Goal: Task Accomplishment & Management: Manage account settings

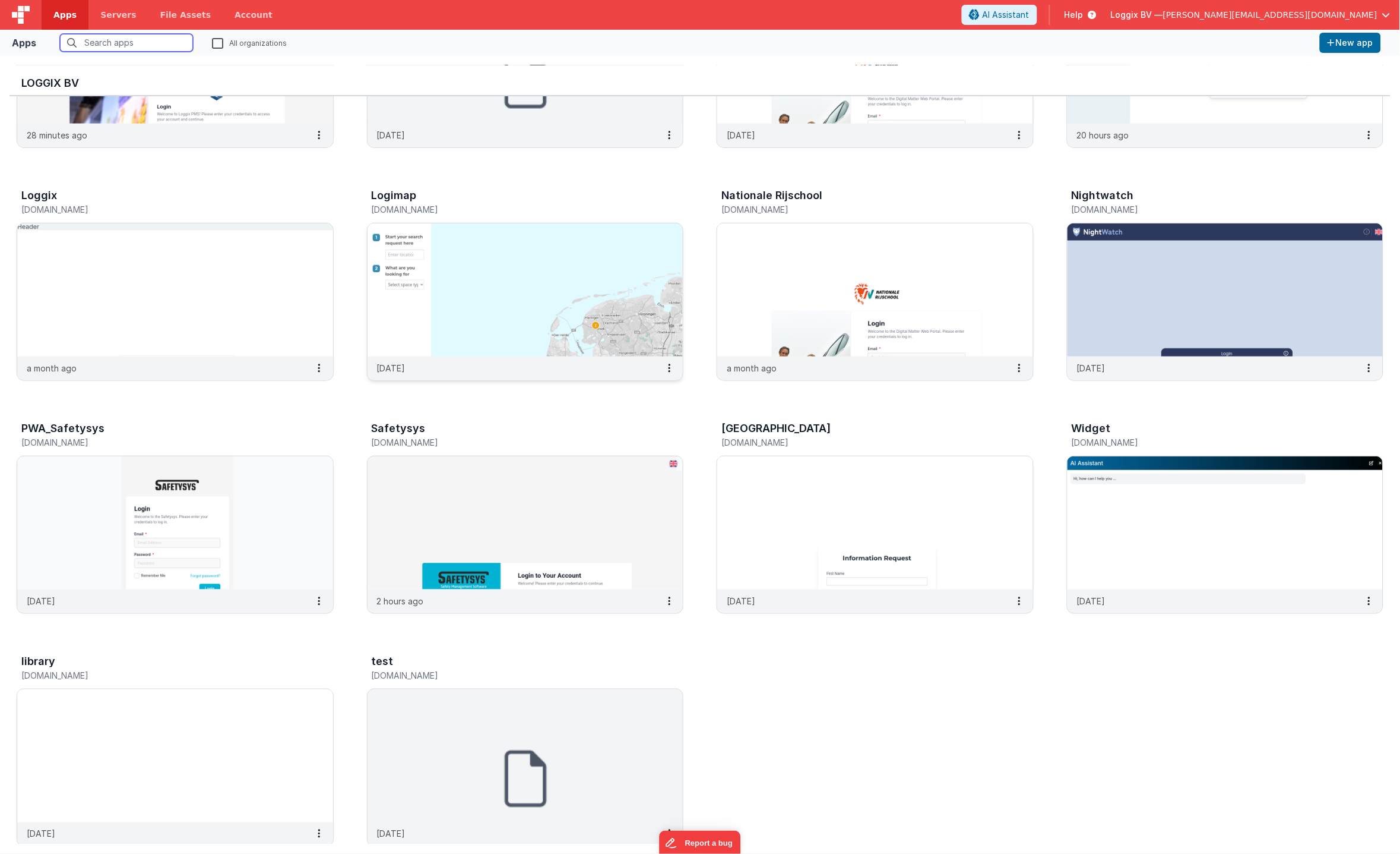
scroll to position [191, 0]
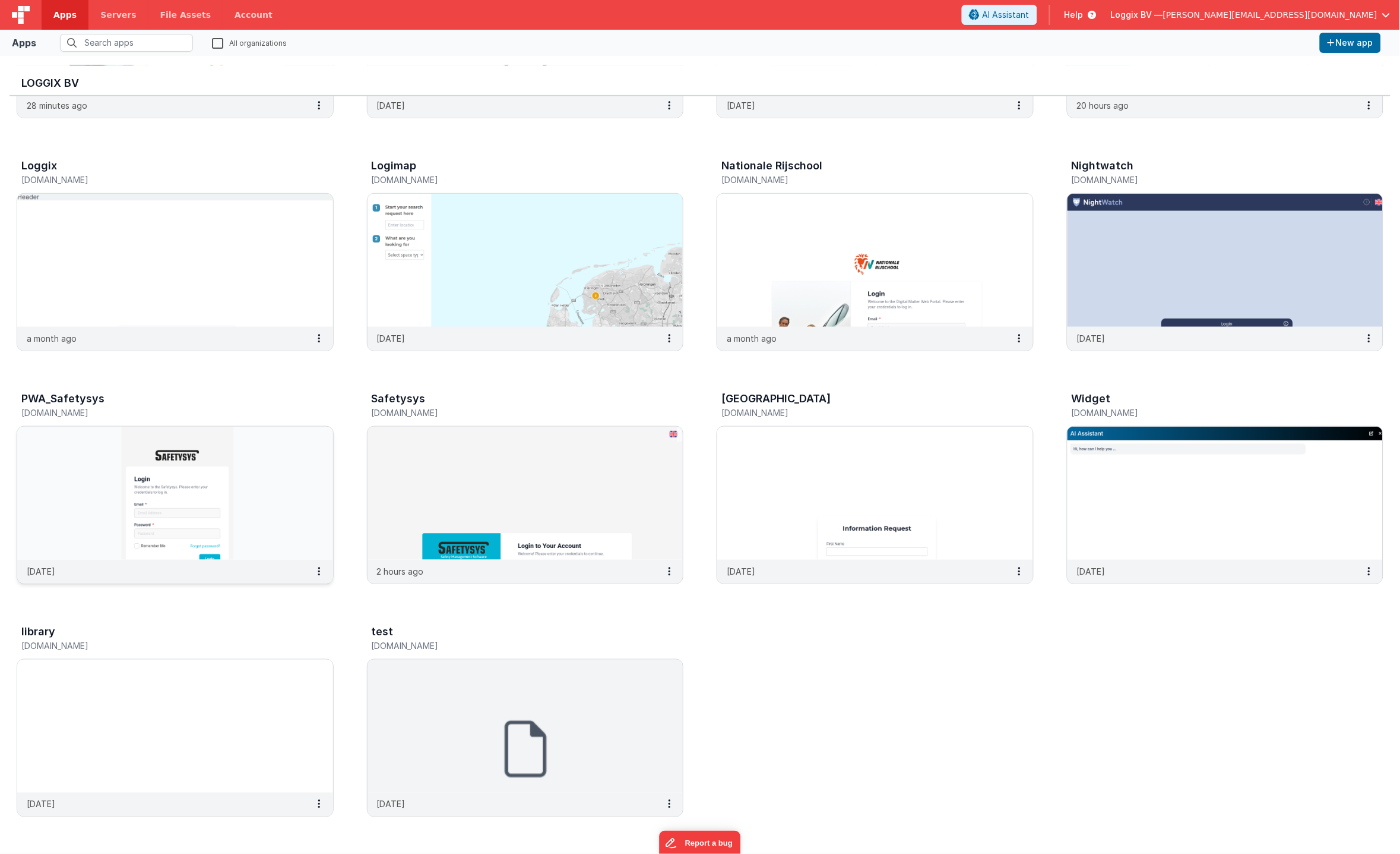
click at [255, 477] on img at bounding box center [176, 493] width 316 height 133
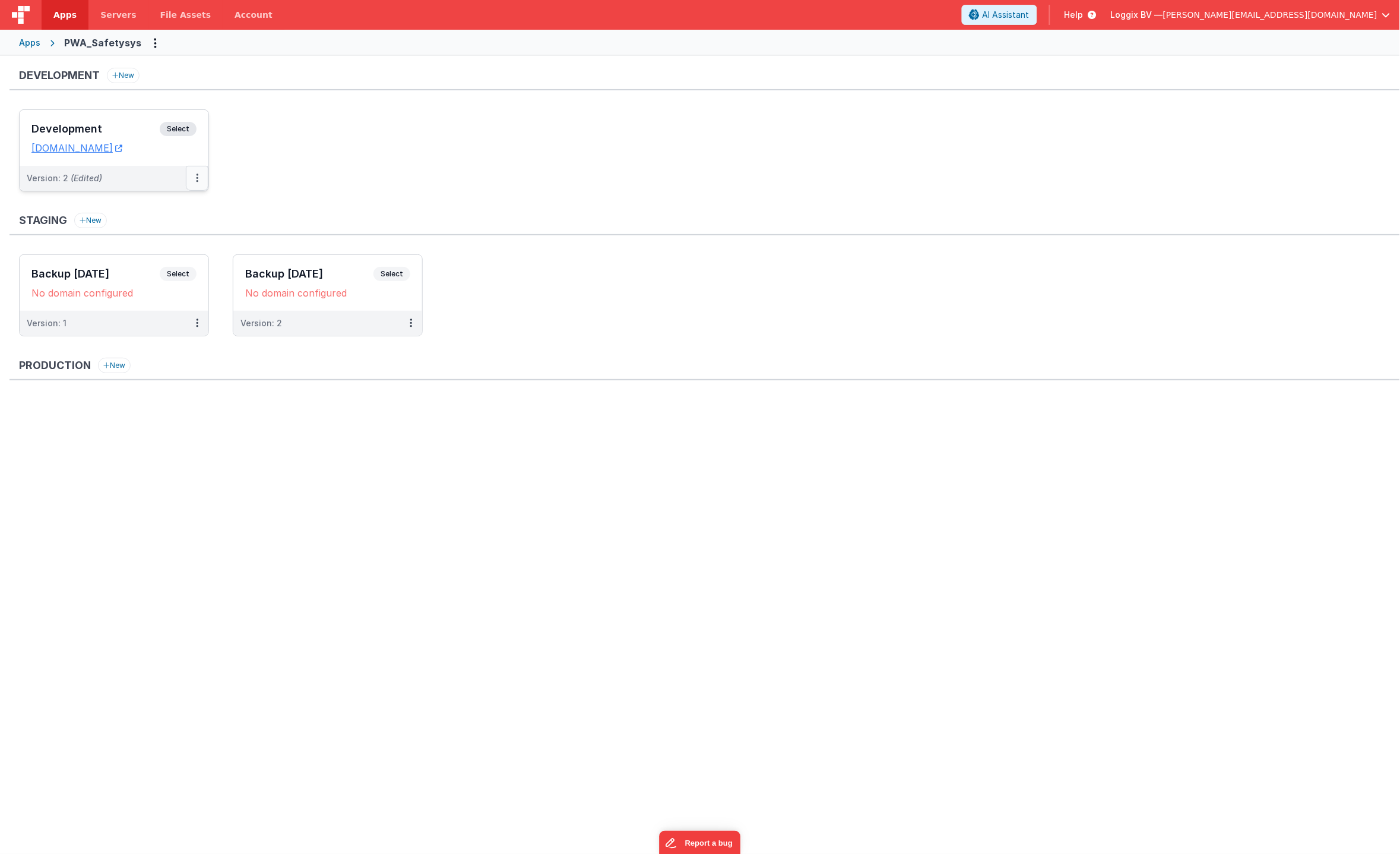
click at [196, 178] on icon at bounding box center [197, 177] width 2 height 1
click at [142, 269] on link "Rollback" at bounding box center [156, 269] width 104 height 22
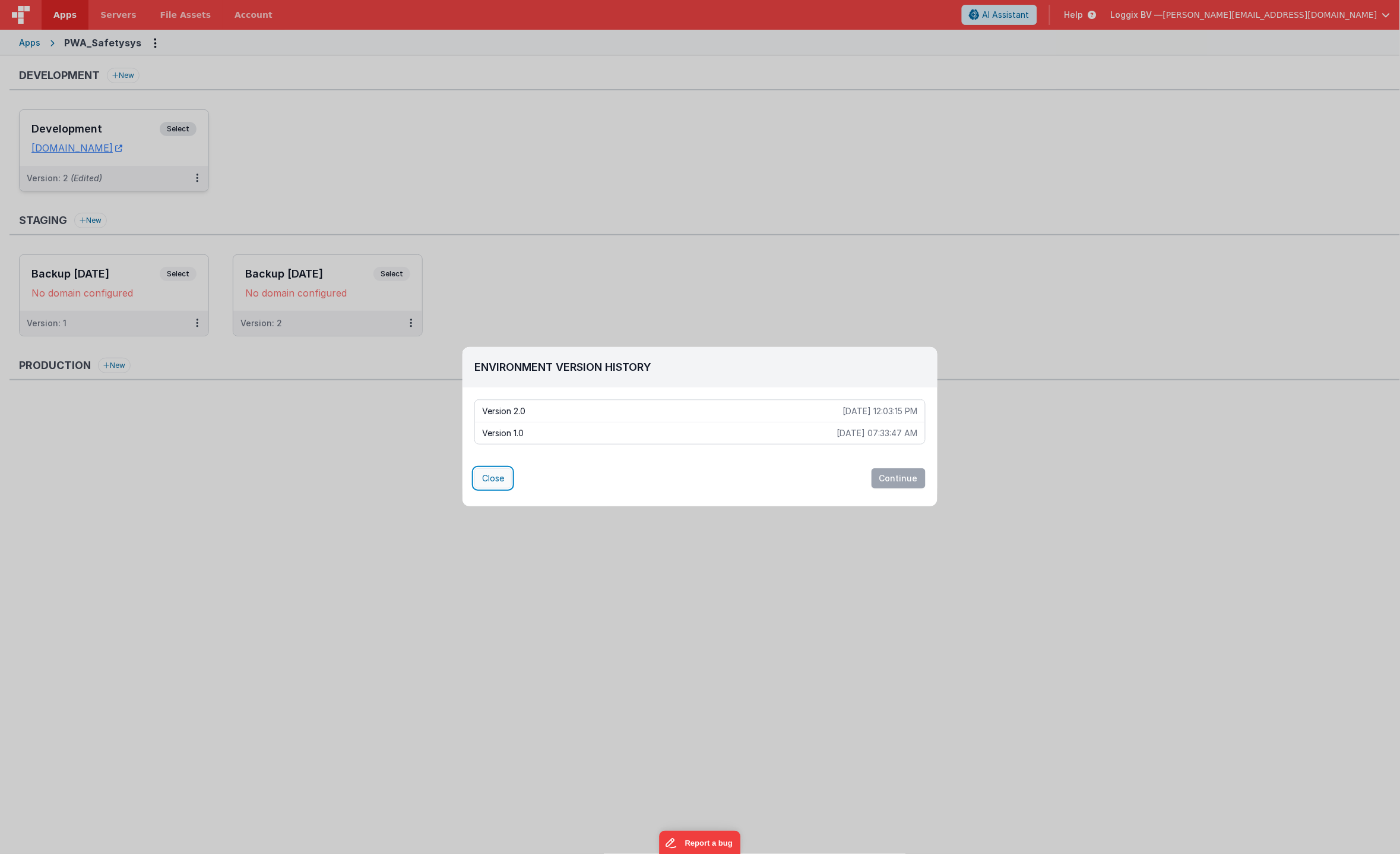
click at [488, 476] on button "Close" at bounding box center [493, 478] width 37 height 20
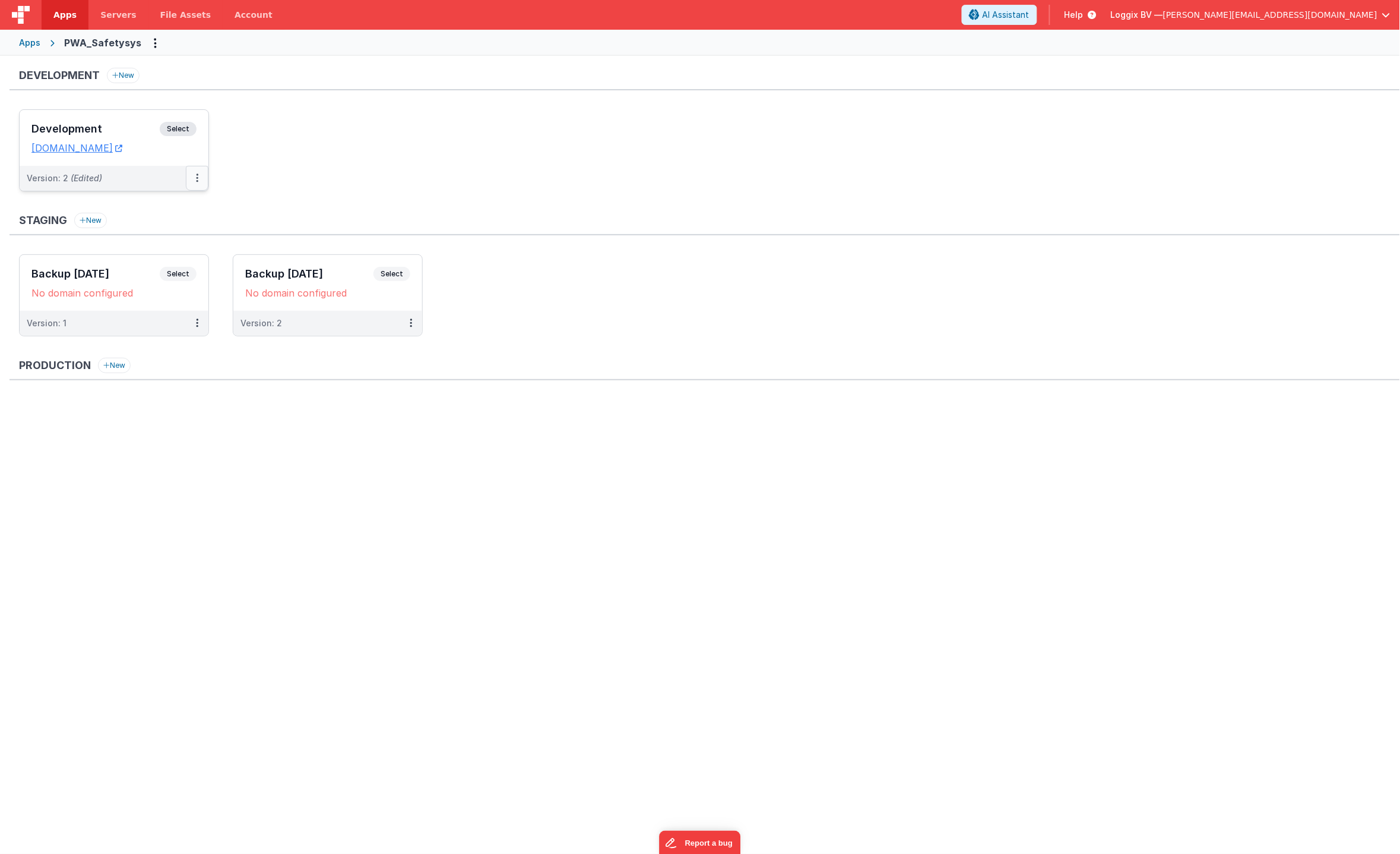
click at [197, 177] on icon at bounding box center [197, 177] width 2 height 1
click at [162, 248] on link "Deploy..." at bounding box center [156, 248] width 104 height 22
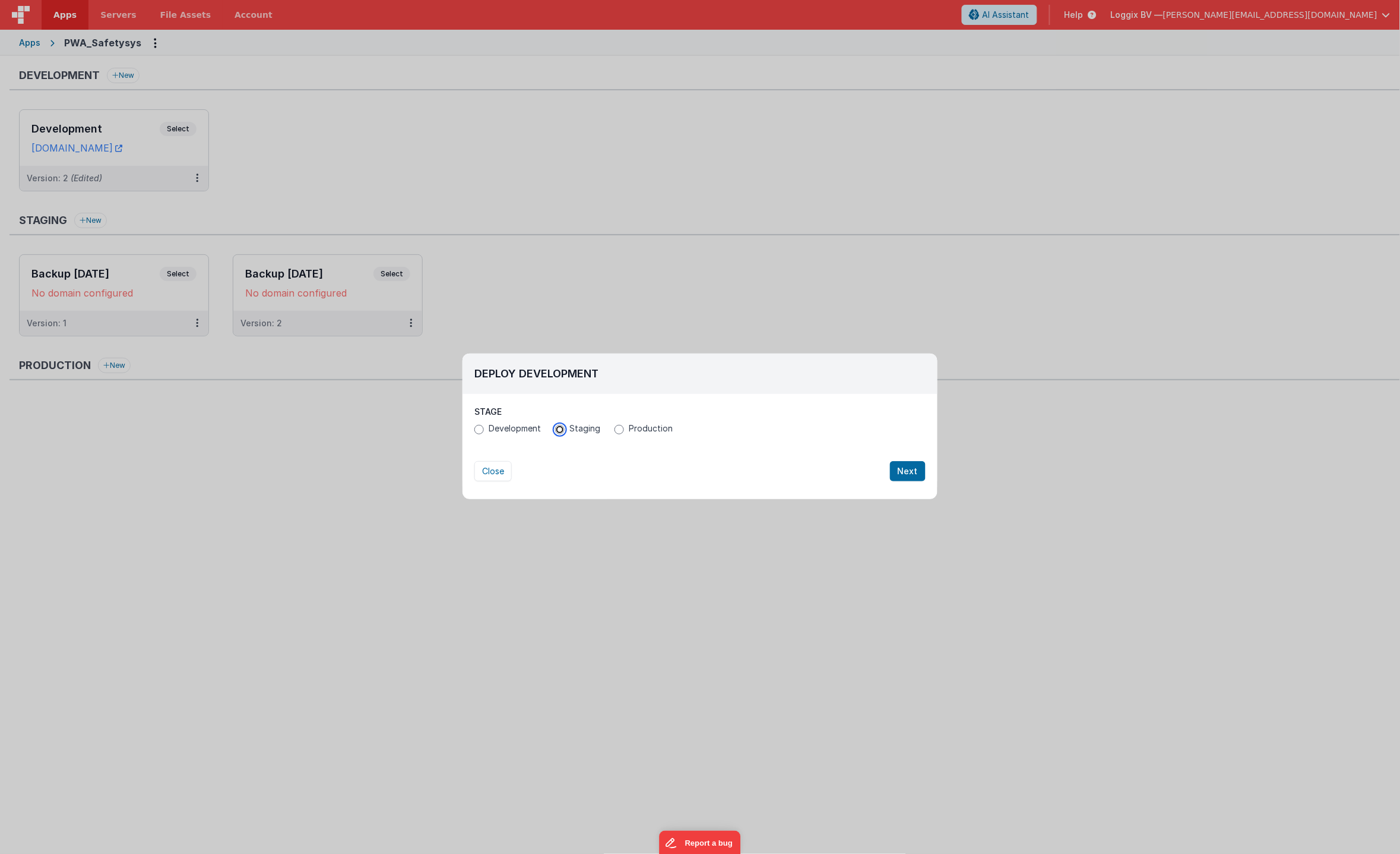
click at [561, 430] on input "Staging" at bounding box center [560, 429] width 9 height 9
radio input "true"
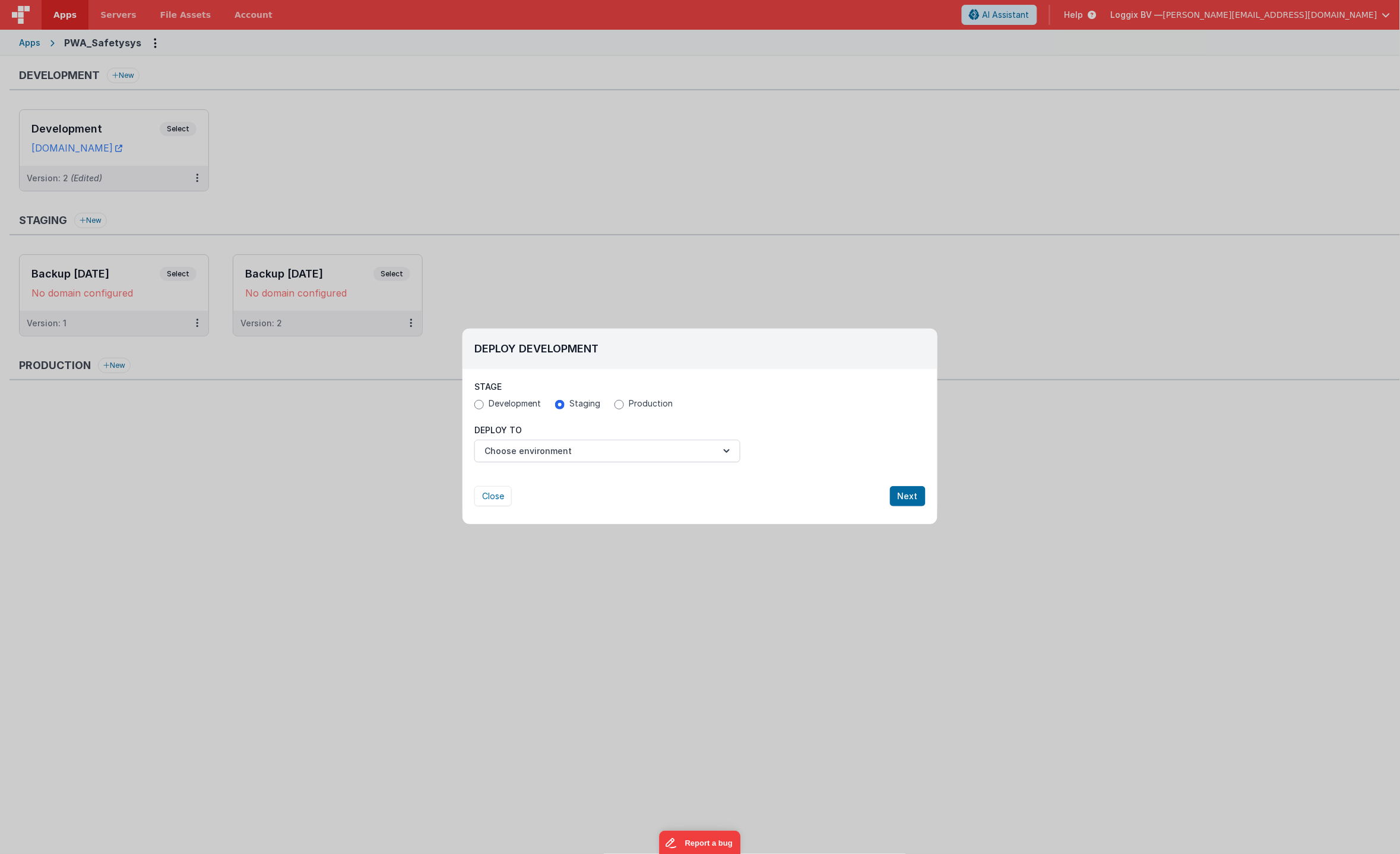
click at [484, 405] on label "Development" at bounding box center [508, 403] width 66 height 12
click at [484, 405] on input "Development" at bounding box center [479, 404] width 9 height 9
radio input "true"
radio input "false"
click at [556, 450] on button "Choose environment" at bounding box center [607, 451] width 266 height 22
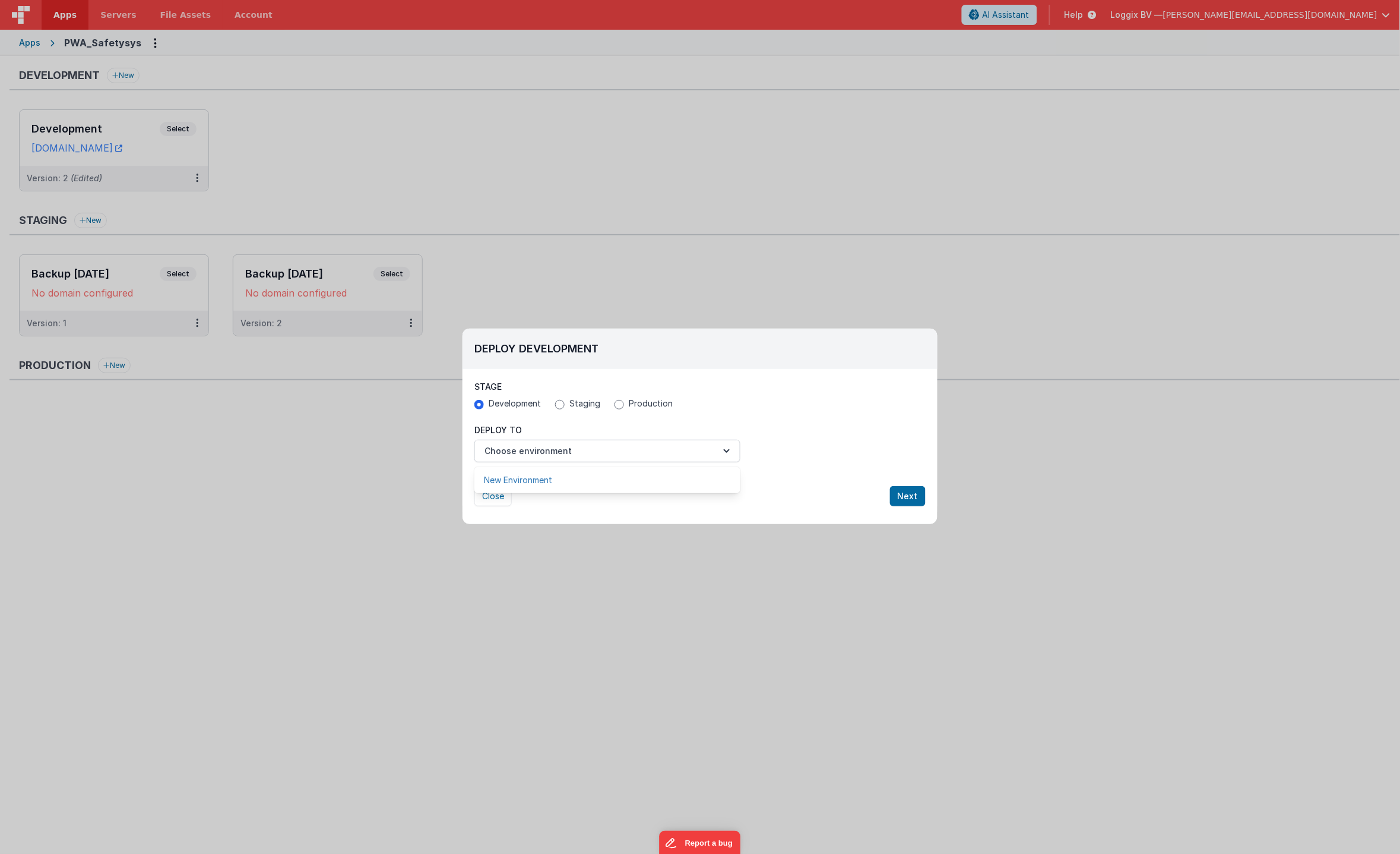
click at [553, 483] on link "New Environment" at bounding box center [607, 480] width 266 height 22
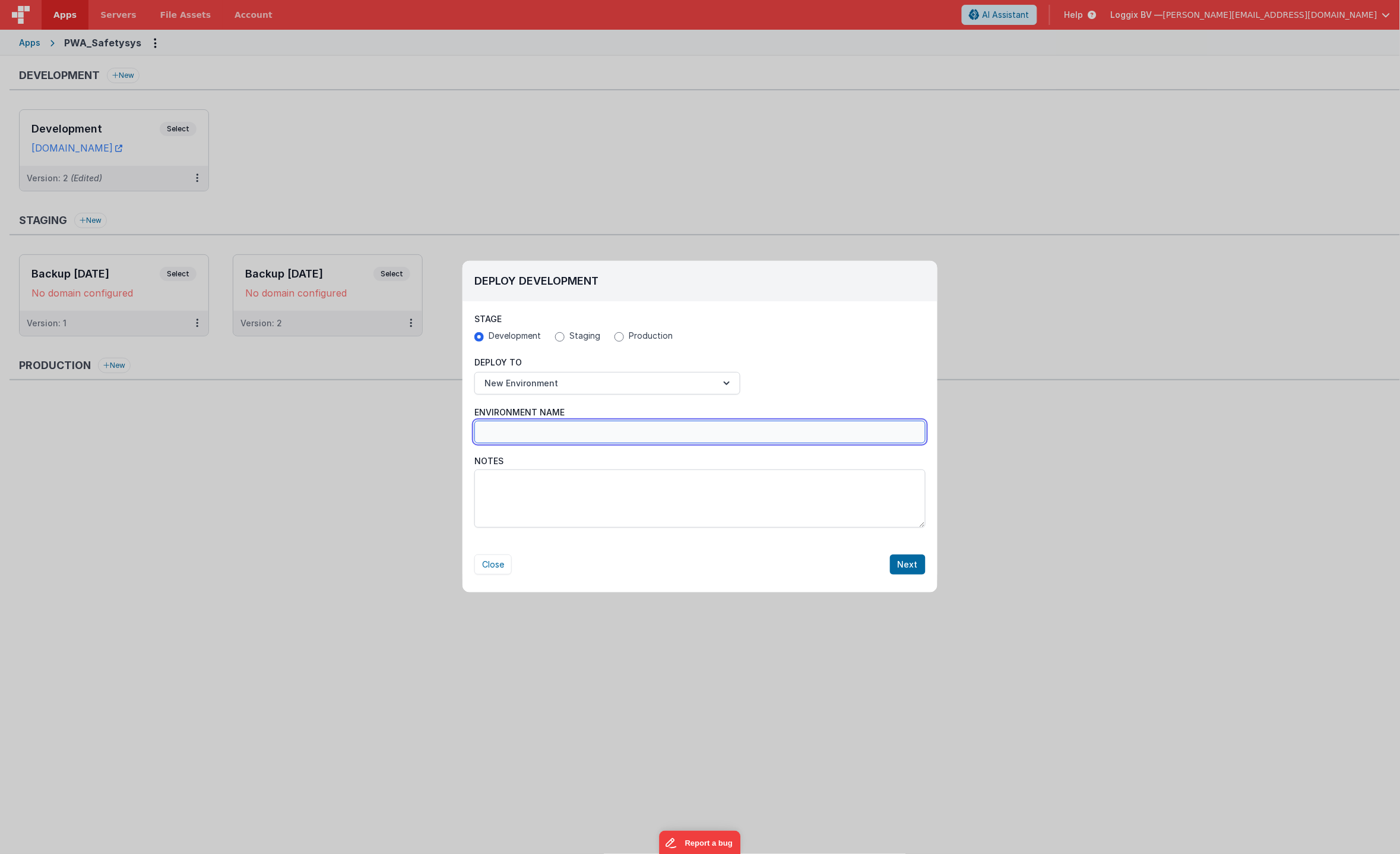
click at [528, 434] on input "Environment Name" at bounding box center [700, 432] width 451 height 22
type input "Backup [DATE]"
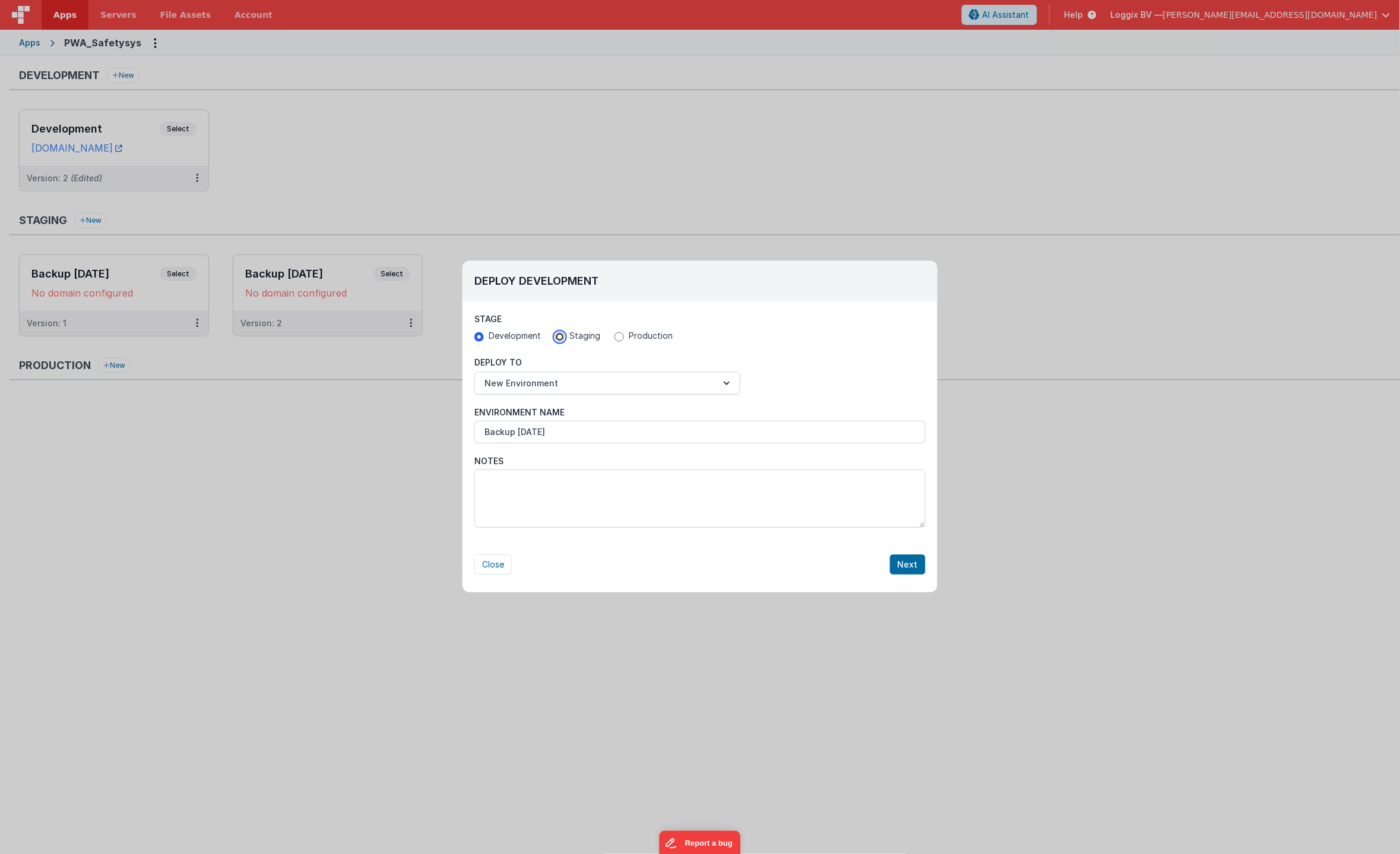
click at [556, 335] on input "Staging" at bounding box center [560, 336] width 9 height 9
radio input "true"
radio input "false"
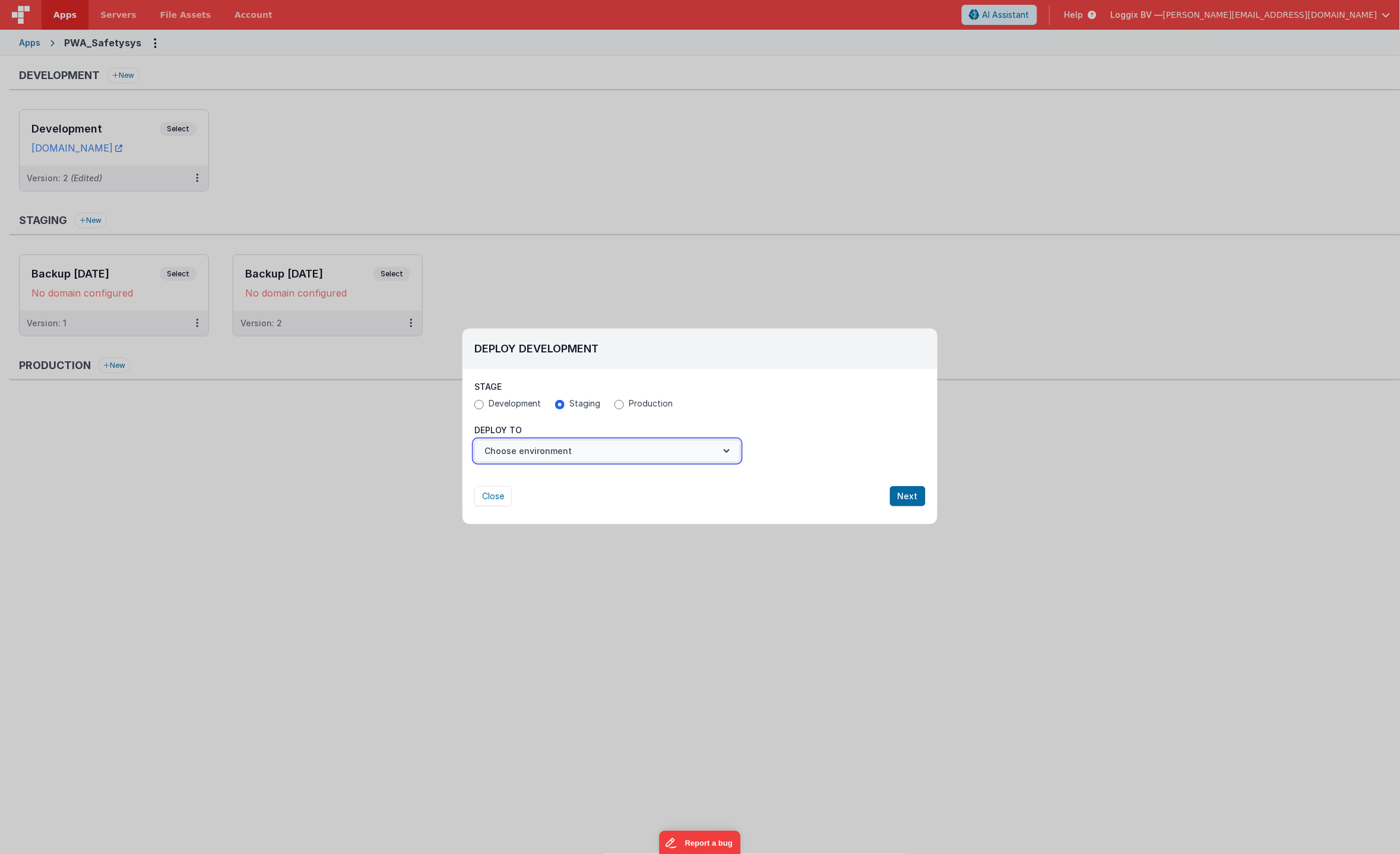
click at [550, 451] on button "Choose environment" at bounding box center [607, 451] width 266 height 22
click at [533, 511] on link "New Environment" at bounding box center [607, 509] width 266 height 22
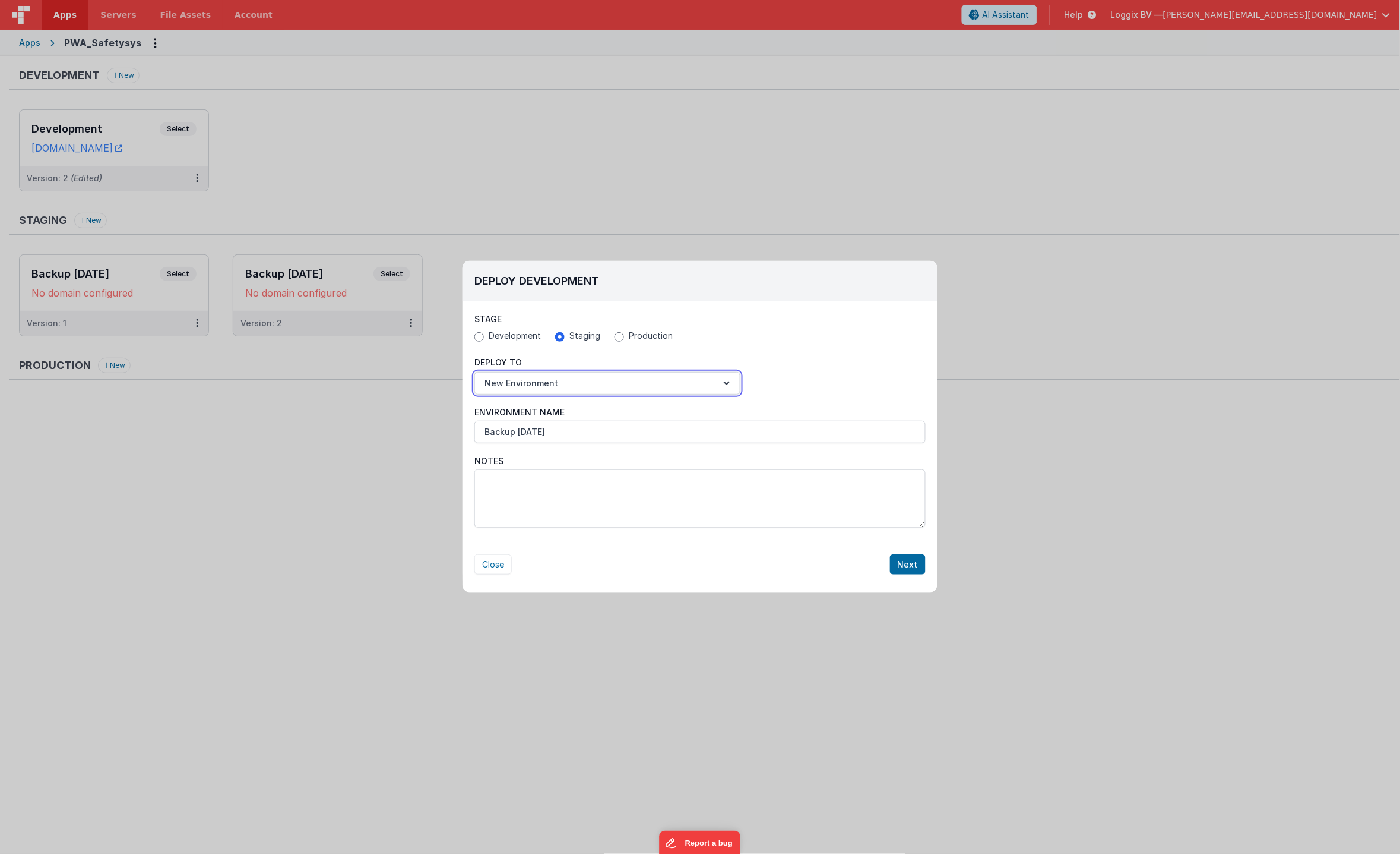
click at [557, 379] on button "New Environment" at bounding box center [607, 383] width 266 height 22
click at [559, 451] on link "New Environment" at bounding box center [607, 455] width 266 height 22
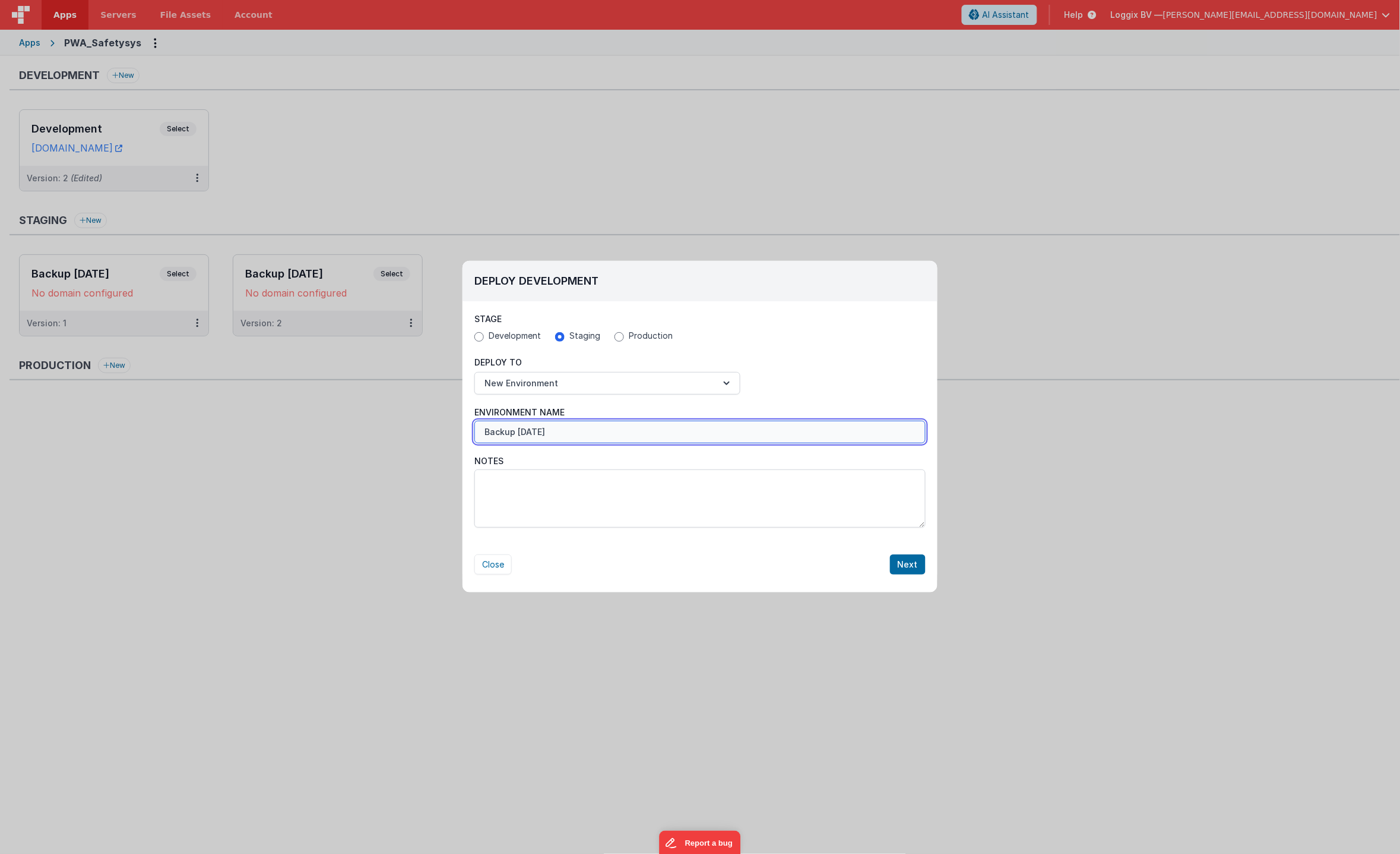
click at [570, 434] on input "Backup [DATE]" at bounding box center [700, 432] width 451 height 22
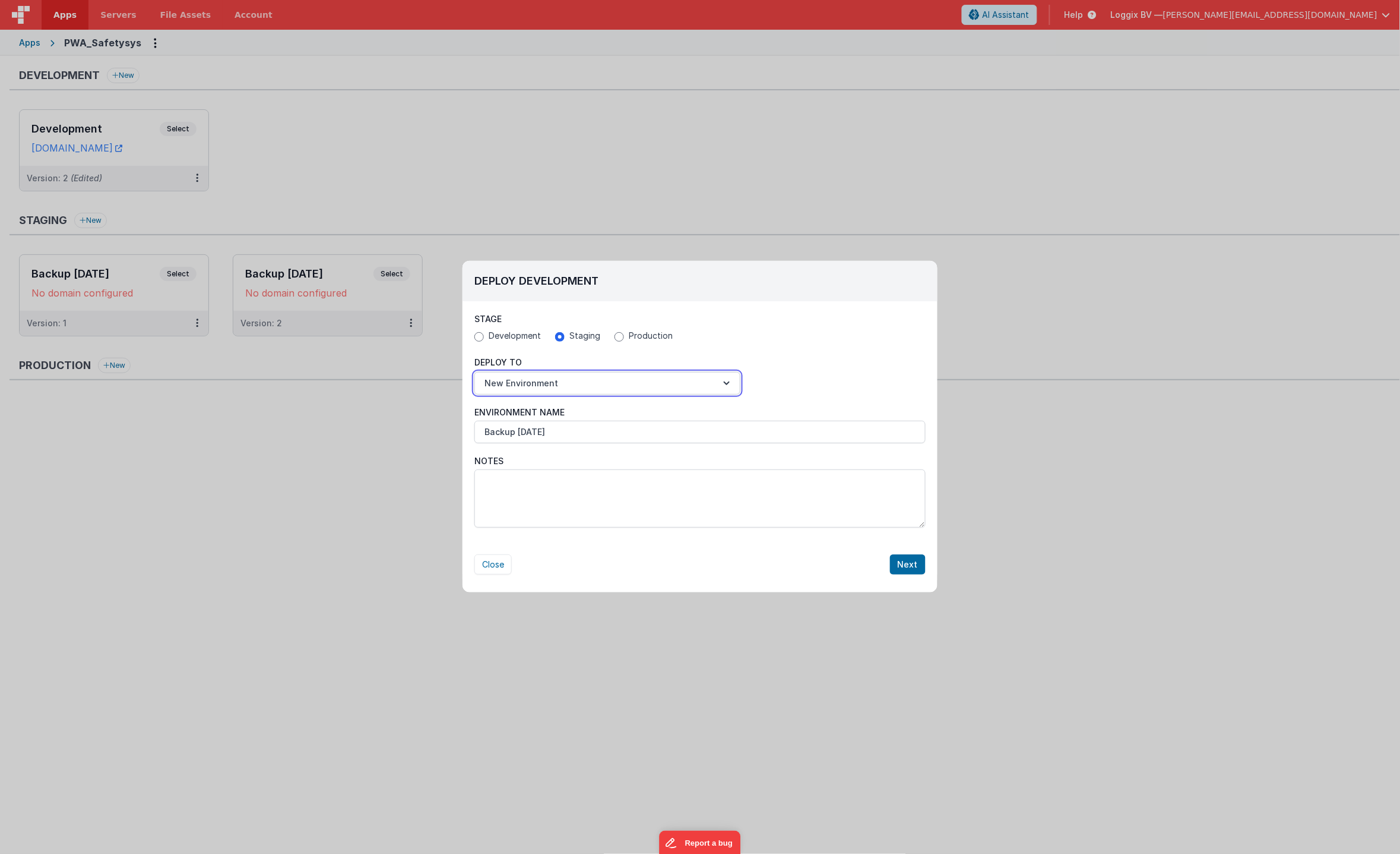
click at [585, 385] on button "New Environment" at bounding box center [607, 383] width 266 height 22
click at [544, 453] on link "New Environment" at bounding box center [607, 455] width 266 height 22
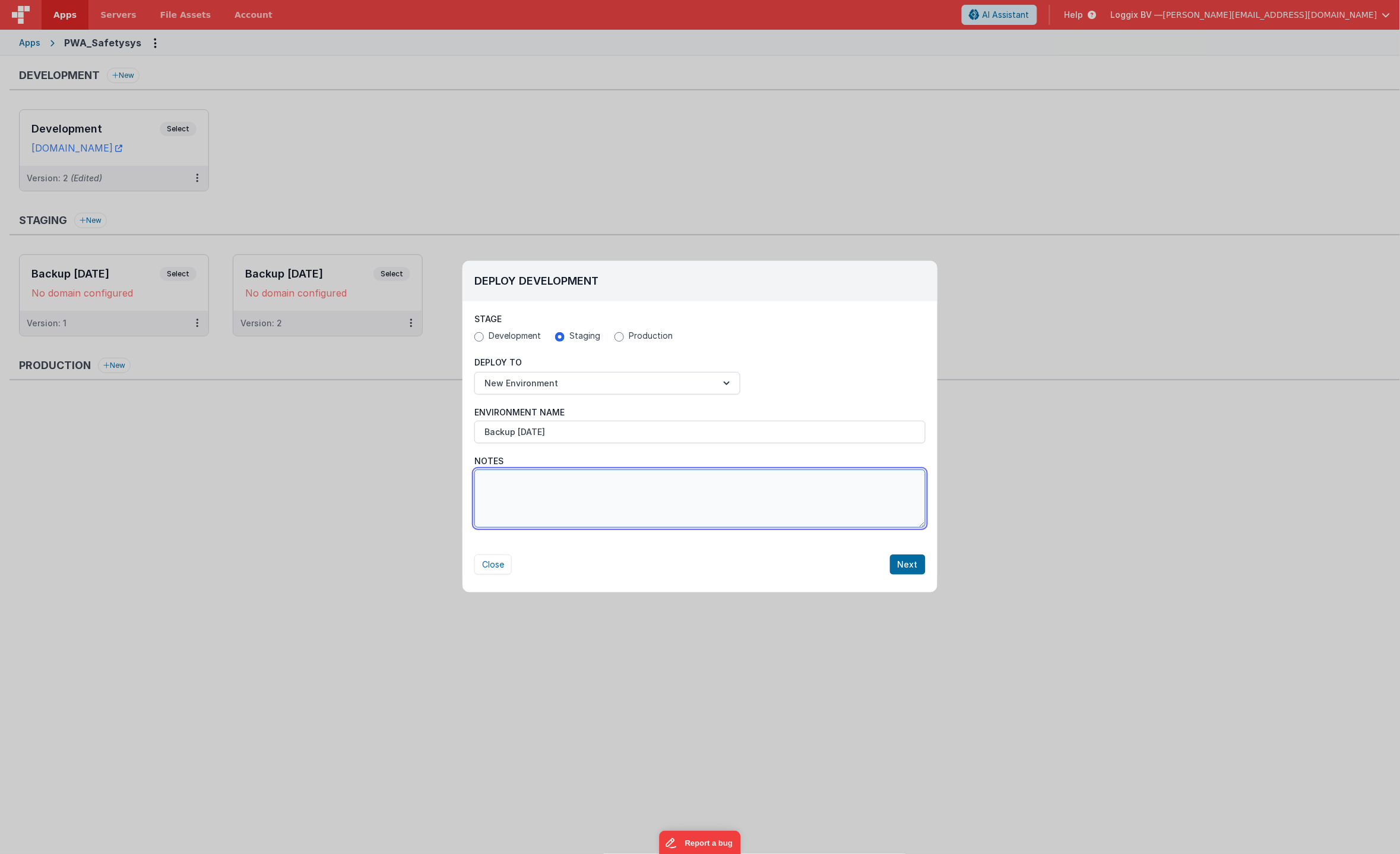
click at [663, 486] on textarea "Notes" at bounding box center [700, 499] width 451 height 58
click at [898, 564] on button "Next" at bounding box center [907, 564] width 36 height 20
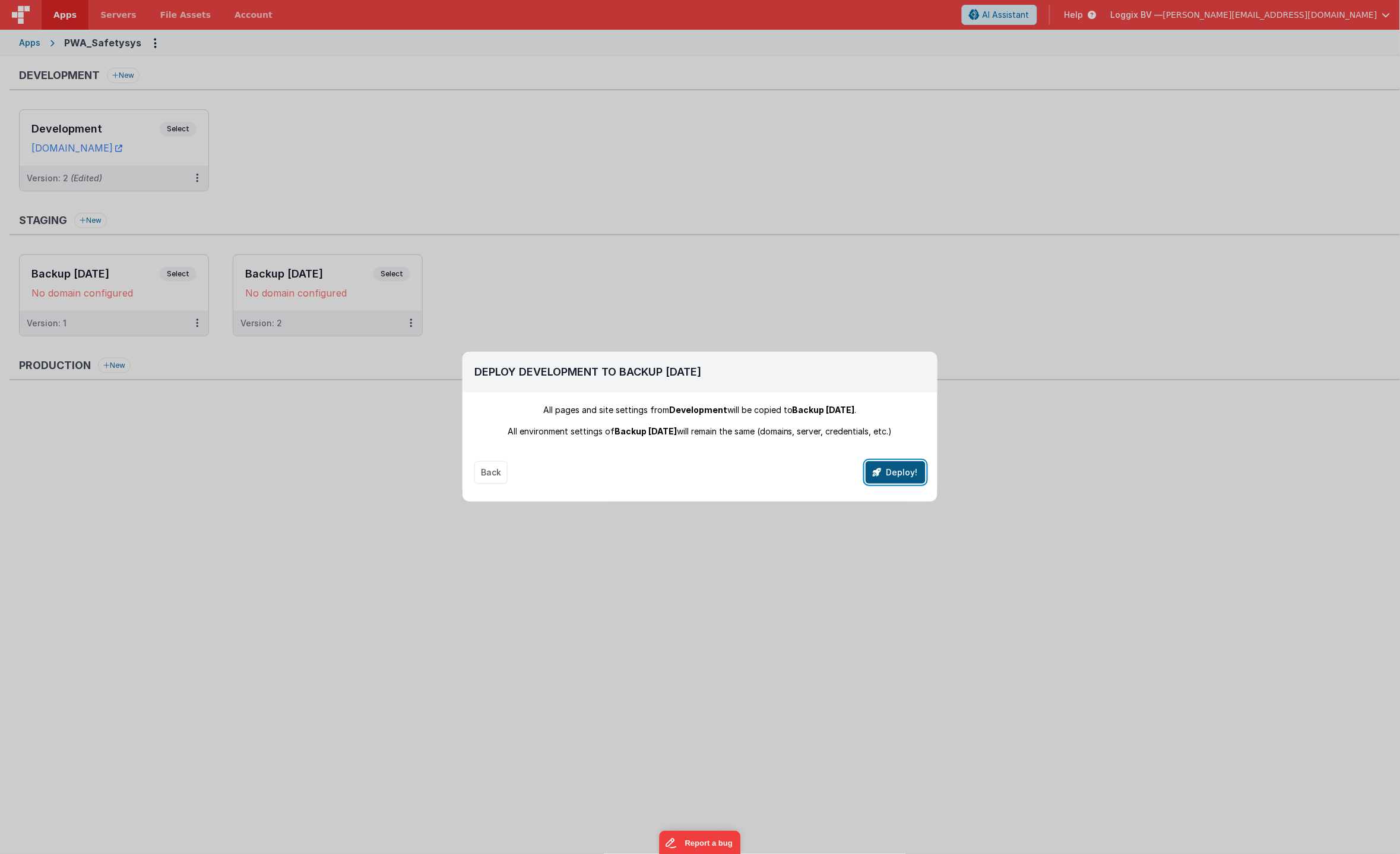
click at [892, 479] on button "Deploy!" at bounding box center [896, 472] width 60 height 22
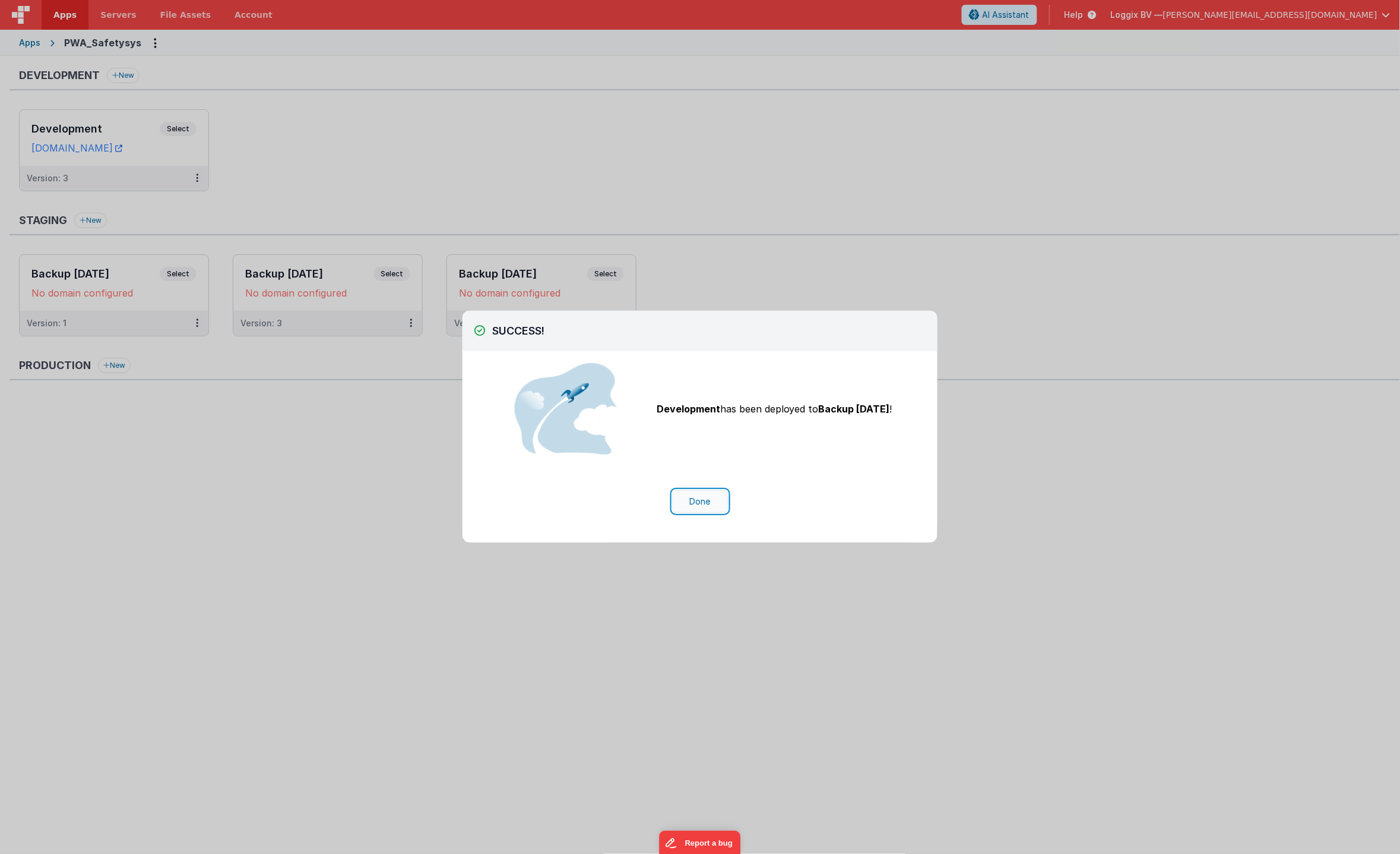
click at [702, 502] on button "Done" at bounding box center [700, 501] width 55 height 22
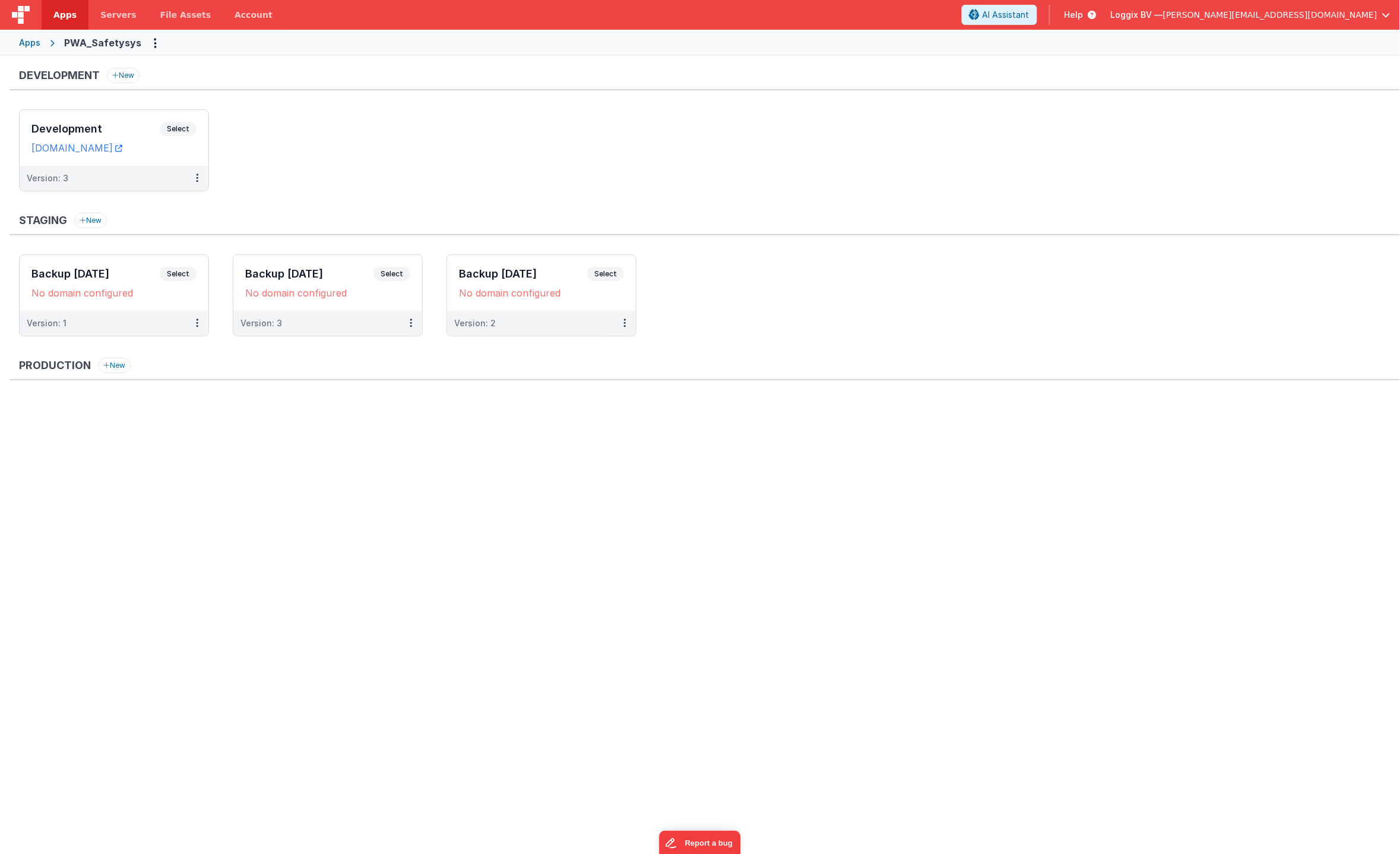
drag, startPoint x: 363, startPoint y: 316, endPoint x: 560, endPoint y: 355, distance: 200.8
click at [594, 312] on ul "Backup 18-12-2024 Select URLs No domain configured Version: 1 Backup 21-08-2025…" at bounding box center [710, 301] width 1381 height 94
drag, startPoint x: 399, startPoint y: 438, endPoint x: 381, endPoint y: 438, distance: 18.0
click at [399, 438] on ul at bounding box center [710, 437] width 1381 height 77
click at [418, 154] on ul "Development Select URLs pwa.clientportal.cloud Version: 3" at bounding box center [710, 156] width 1381 height 94
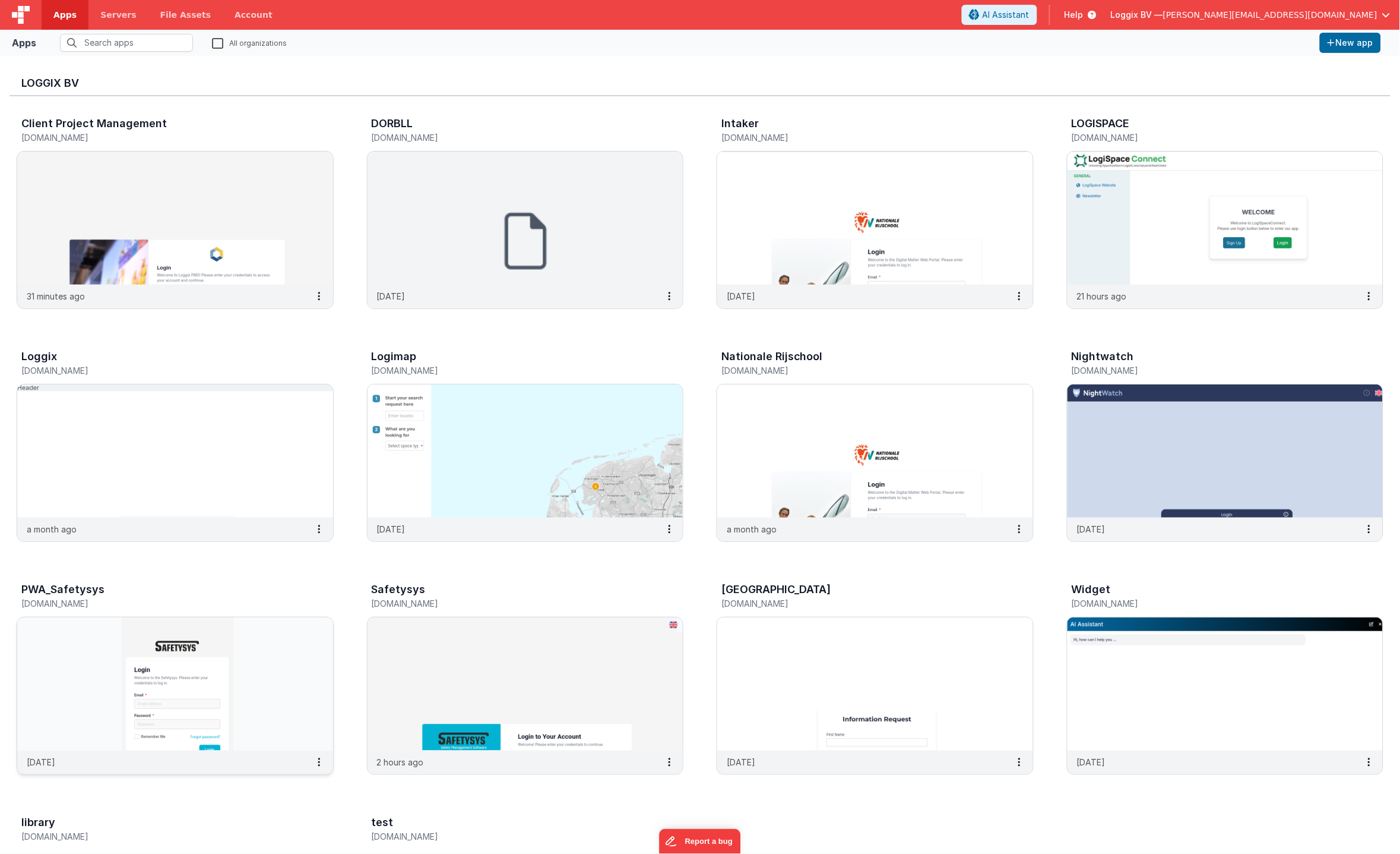
click at [246, 652] on img at bounding box center [176, 683] width 316 height 133
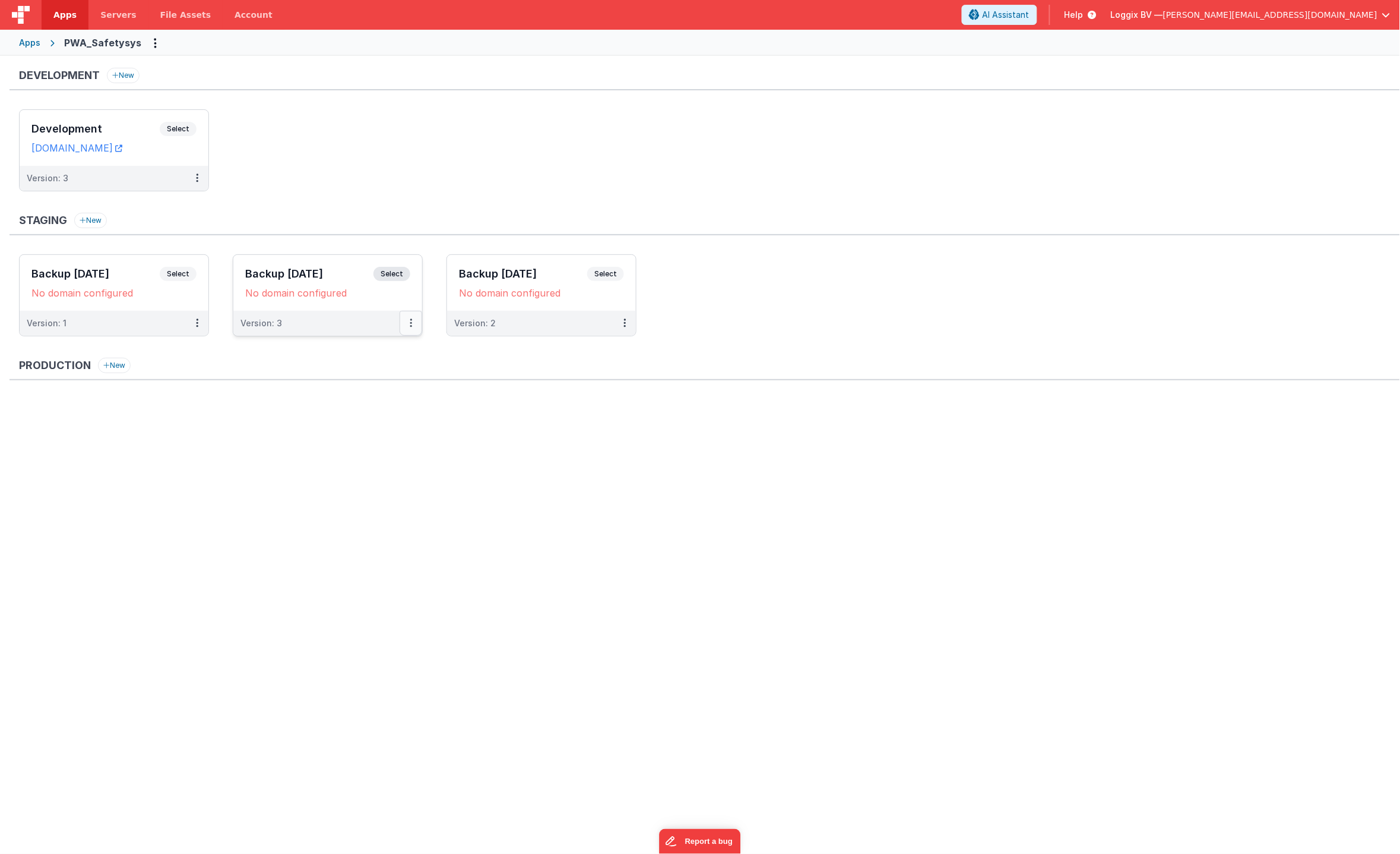
click at [411, 321] on button at bounding box center [411, 323] width 22 height 25
click at [354, 352] on link "Edit" at bounding box center [370, 350] width 104 height 22
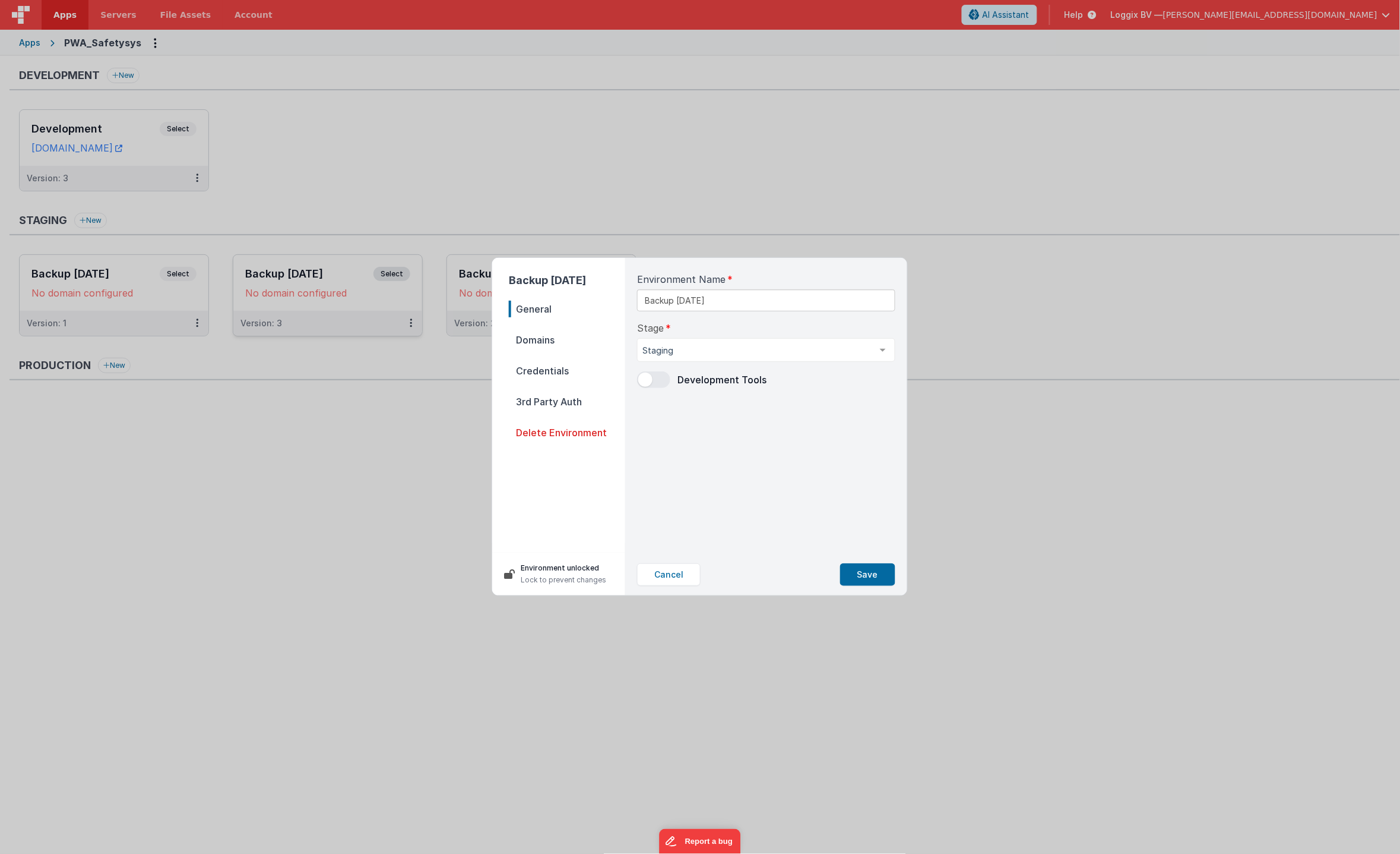
click at [540, 339] on span "Domains" at bounding box center [567, 340] width 117 height 17
click at [721, 313] on input at bounding box center [700, 310] width 125 height 22
click at [797, 310] on select ".[DOMAIN_NAME] .[DOMAIN_NAME]" at bounding box center [828, 310] width 133 height 22
select select "[DOMAIN_NAME]"
click at [762, 299] on select ".[DOMAIN_NAME] .[DOMAIN_NAME]" at bounding box center [828, 310] width 133 height 22
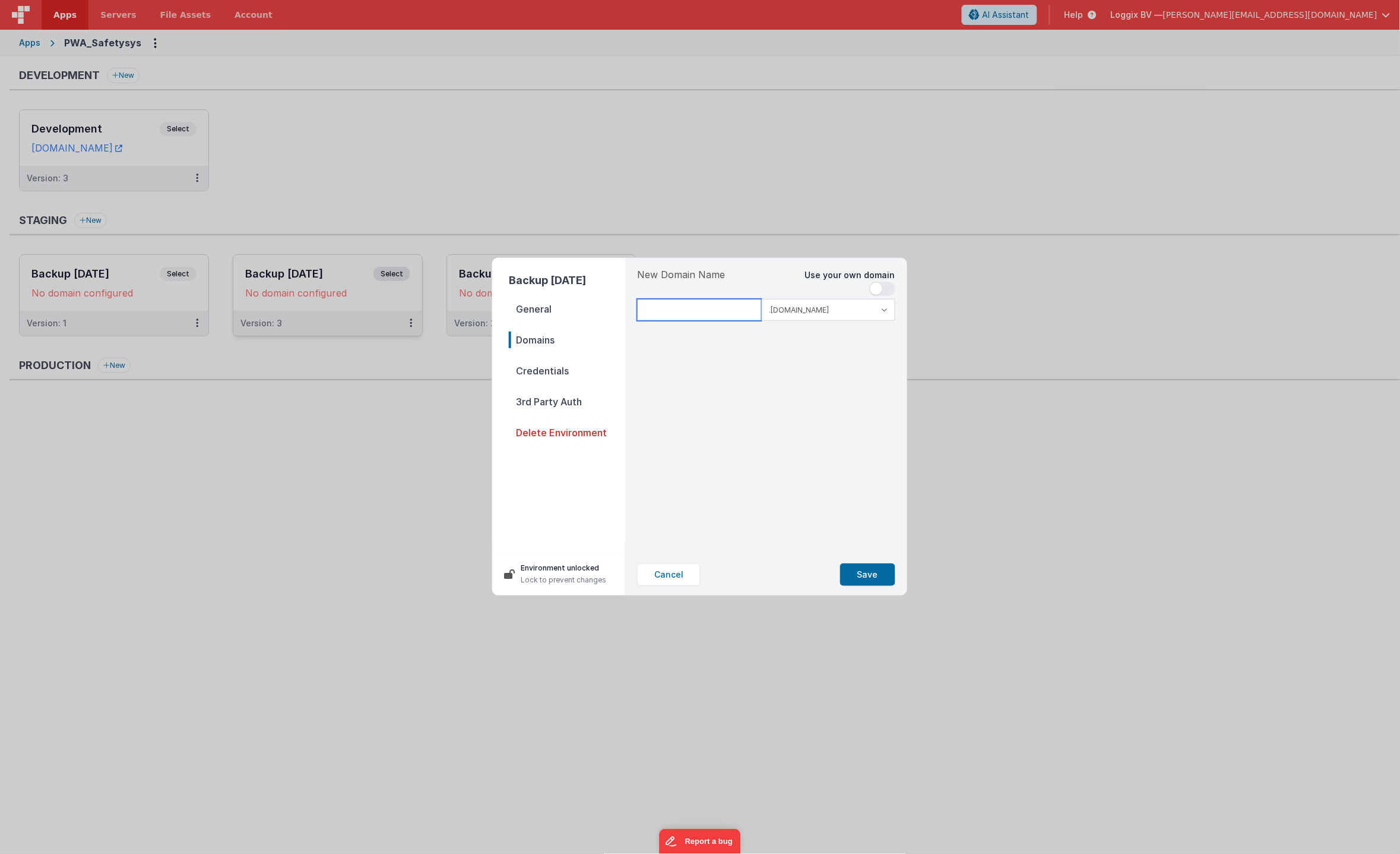
click at [690, 308] on input at bounding box center [700, 310] width 125 height 22
type input "temp"
click at [722, 437] on div "New Domain Name Use your own domain temp .[DOMAIN_NAME] .[DOMAIN_NAME] Valid Do…" at bounding box center [766, 405] width 277 height 296
click at [874, 576] on button "Save" at bounding box center [868, 574] width 55 height 22
